Goal: Understand process/instructions: Learn how to perform a task or action

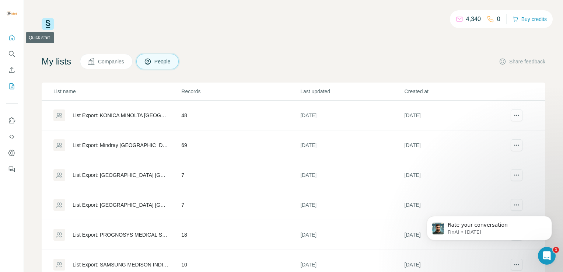
click at [12, 38] on icon "Quick start" at bounding box center [11, 37] width 7 height 7
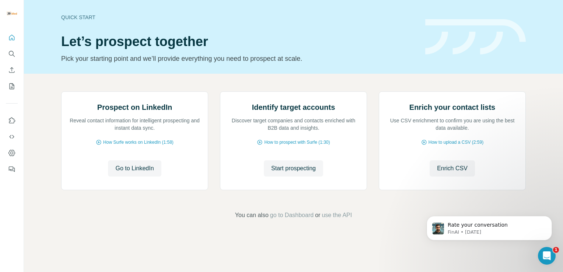
scroll to position [43, 0]
click at [335, 220] on span "use the API" at bounding box center [337, 215] width 30 height 9
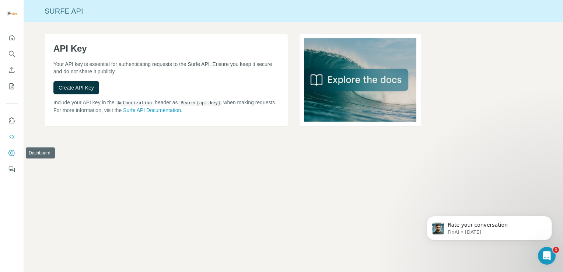
click at [9, 151] on icon "Dashboard" at bounding box center [11, 152] width 7 height 7
